Goal: Information Seeking & Learning: Compare options

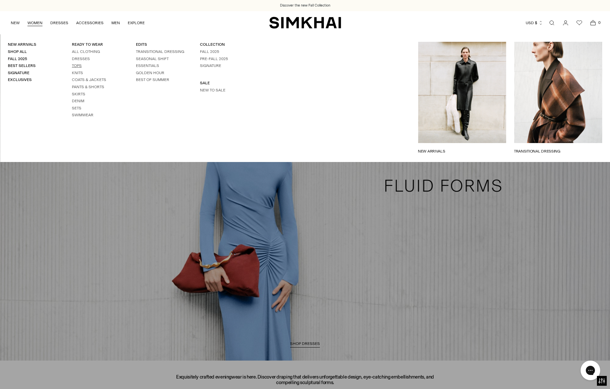
click at [79, 65] on link "Tops" at bounding box center [77, 65] width 10 height 5
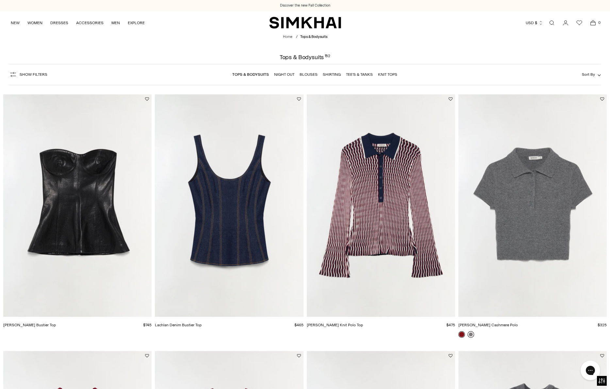
click at [470, 333] on link at bounding box center [471, 334] width 7 height 7
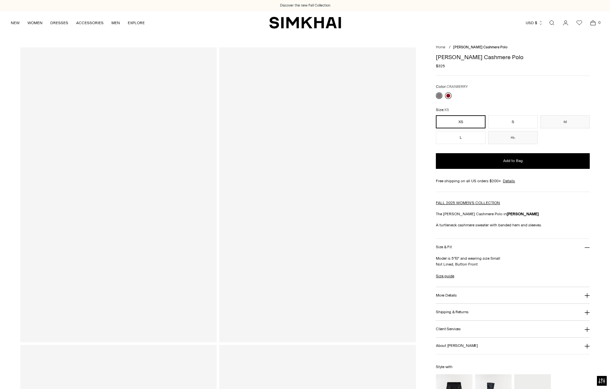
click at [451, 94] on link at bounding box center [448, 95] width 7 height 7
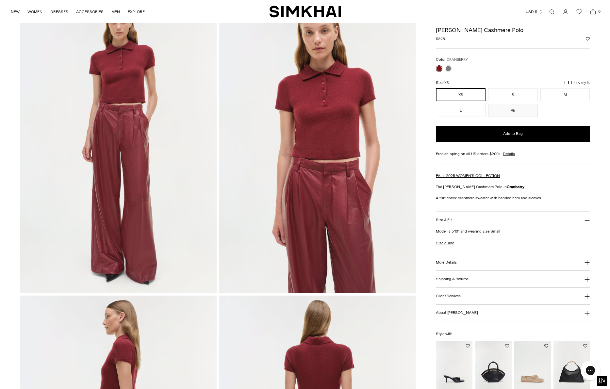
scroll to position [32, 0]
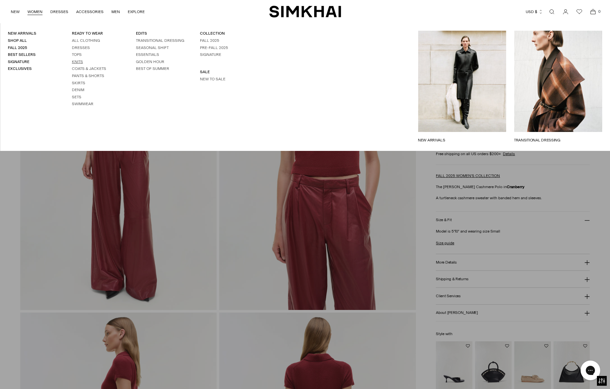
click at [78, 61] on link "Knits" at bounding box center [77, 61] width 11 height 5
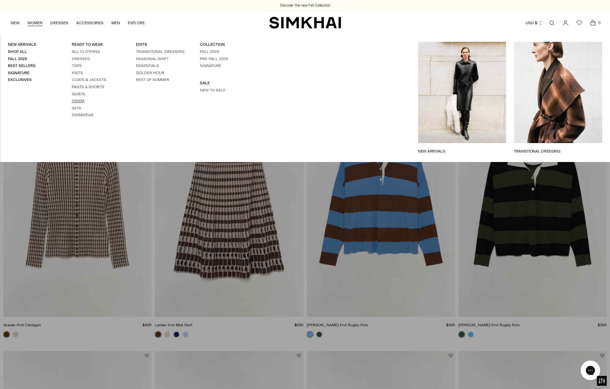
click at [79, 101] on link "Denim" at bounding box center [78, 101] width 12 height 5
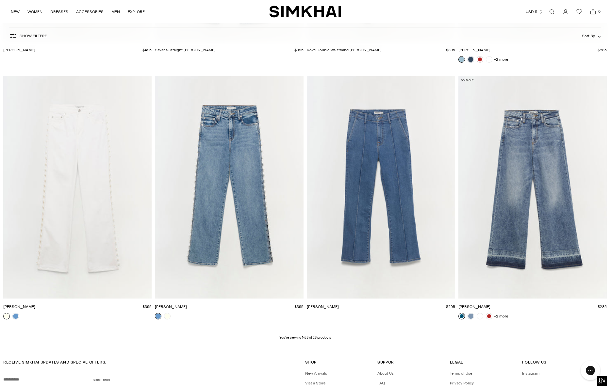
scroll to position [1533, 0]
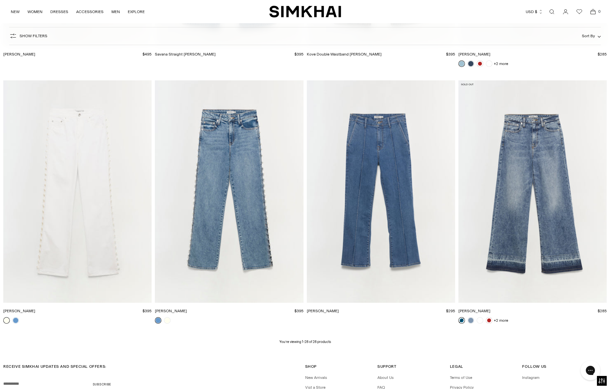
click at [0, 0] on img "Jude Denim" at bounding box center [0, 0] width 0 height 0
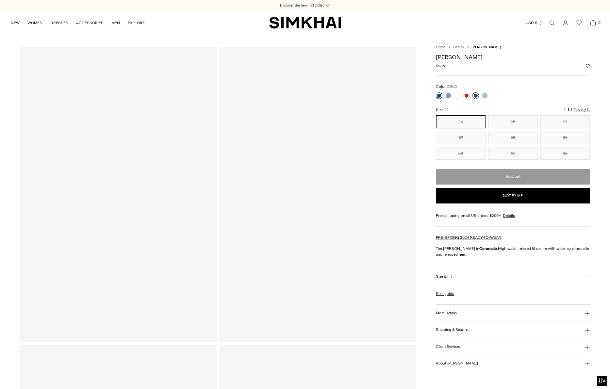
click at [479, 95] on link at bounding box center [476, 95] width 7 height 7
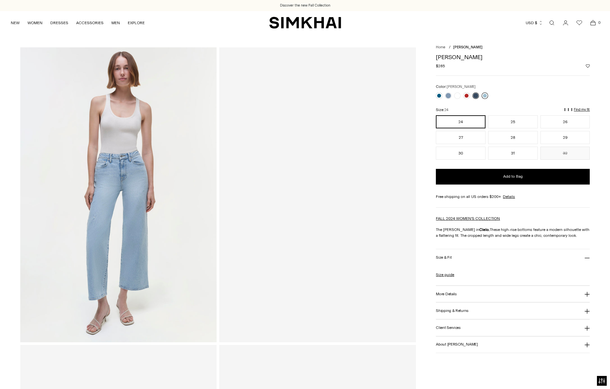
click at [484, 95] on link at bounding box center [485, 95] width 7 height 7
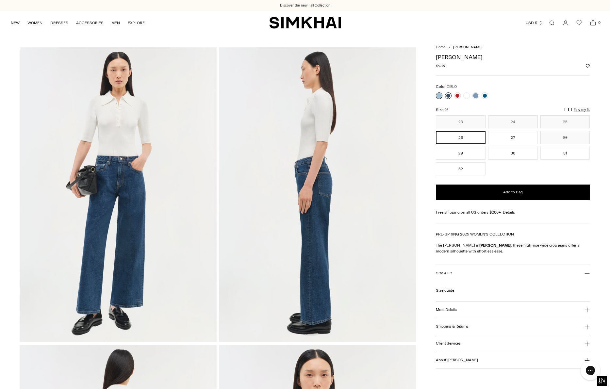
click at [448, 96] on link at bounding box center [448, 95] width 7 height 7
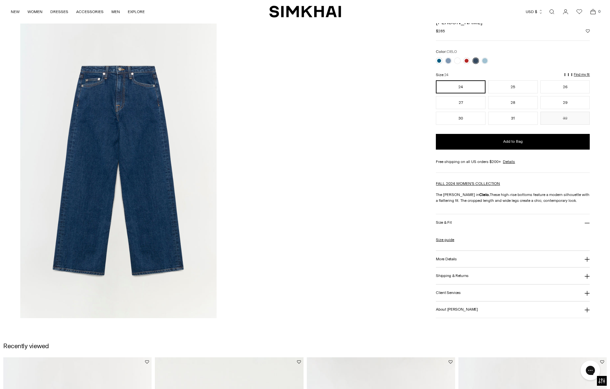
scroll to position [916, 0]
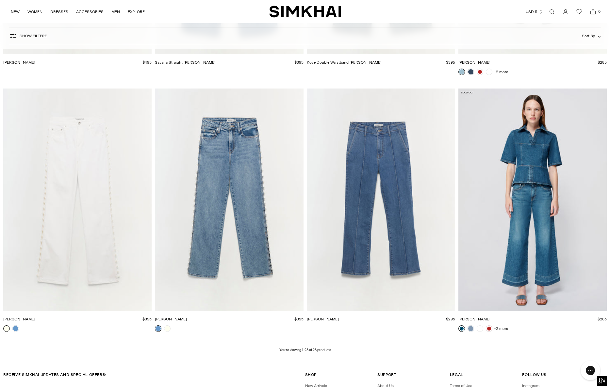
scroll to position [1521, 0]
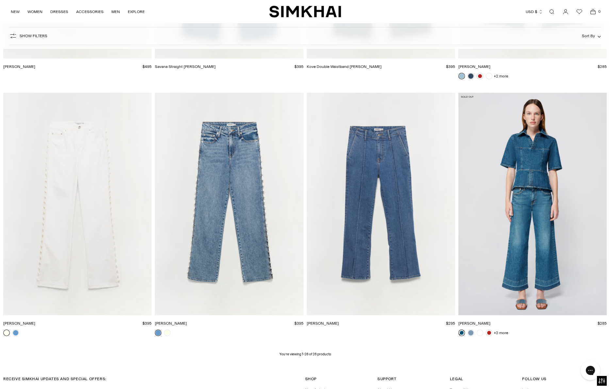
click at [0, 0] on img "Jude Denim" at bounding box center [0, 0] width 0 height 0
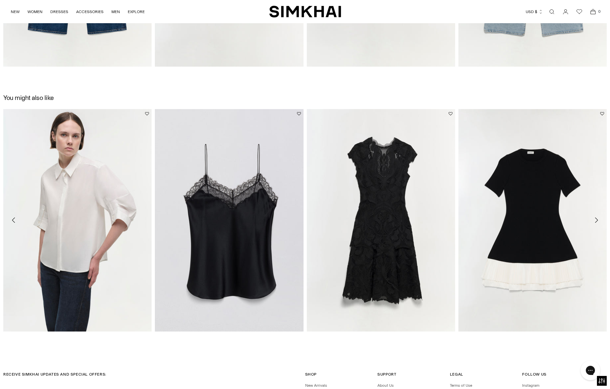
scroll to position [926, 0]
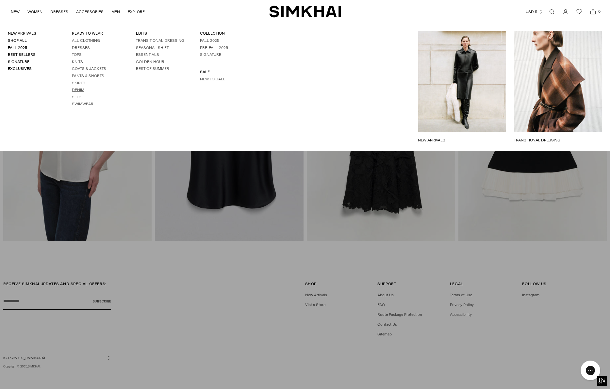
click at [81, 90] on link "Denim" at bounding box center [78, 90] width 12 height 5
